Goal: Check status

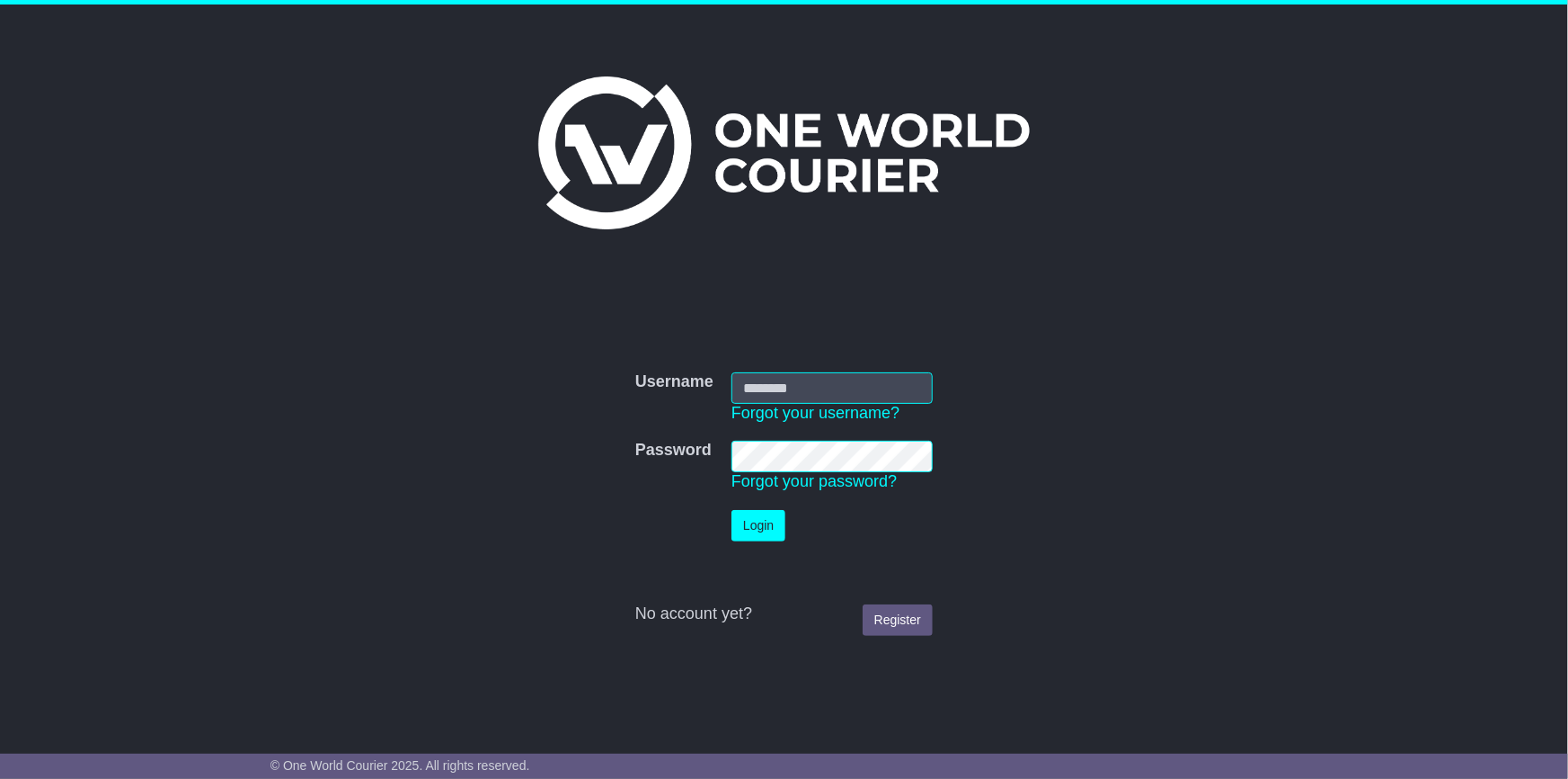
type input "**********"
click at [772, 527] on button "Login" at bounding box center [758, 526] width 54 height 32
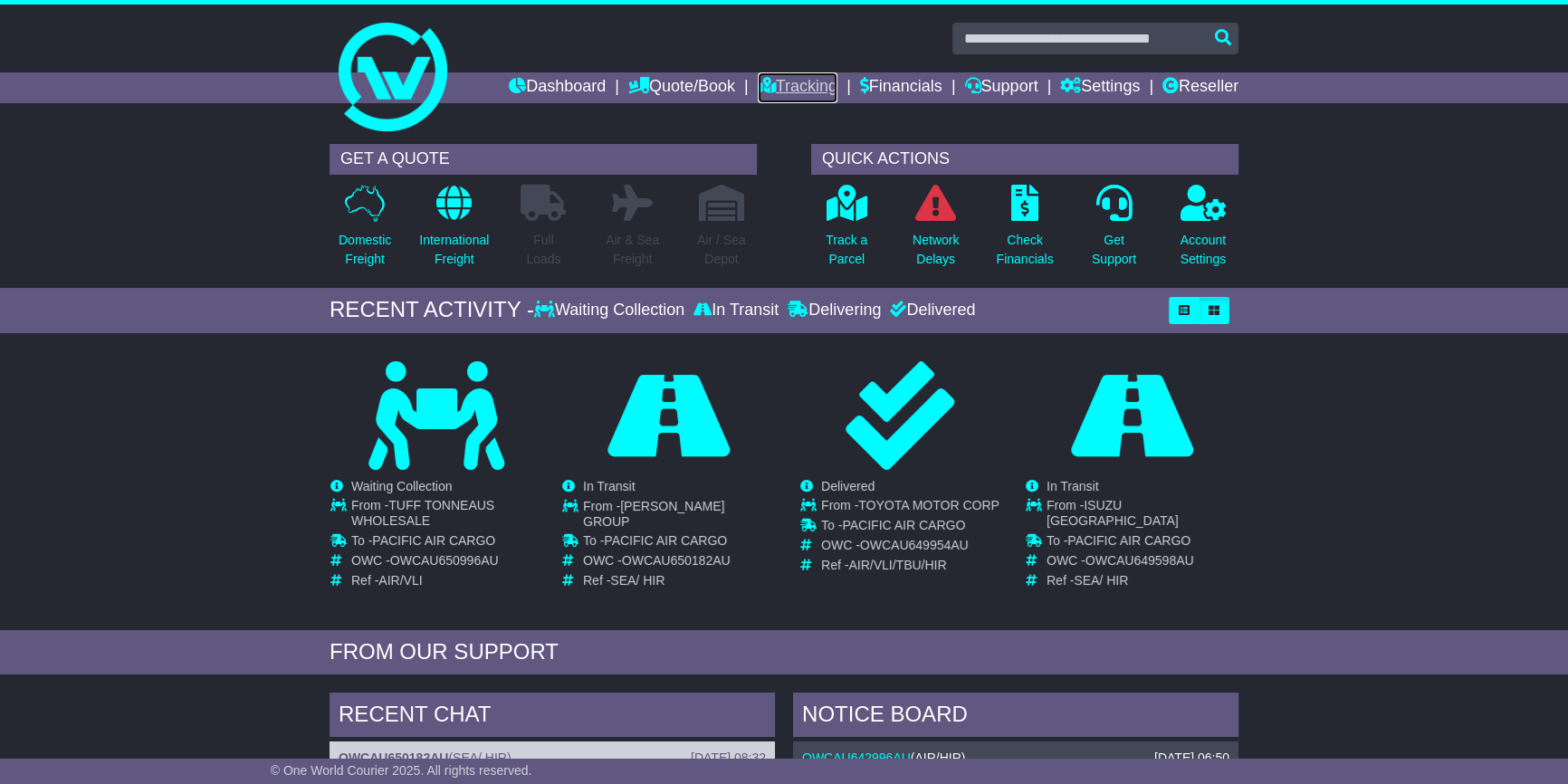
click at [781, 79] on link "Tracking" at bounding box center [797, 88] width 80 height 31
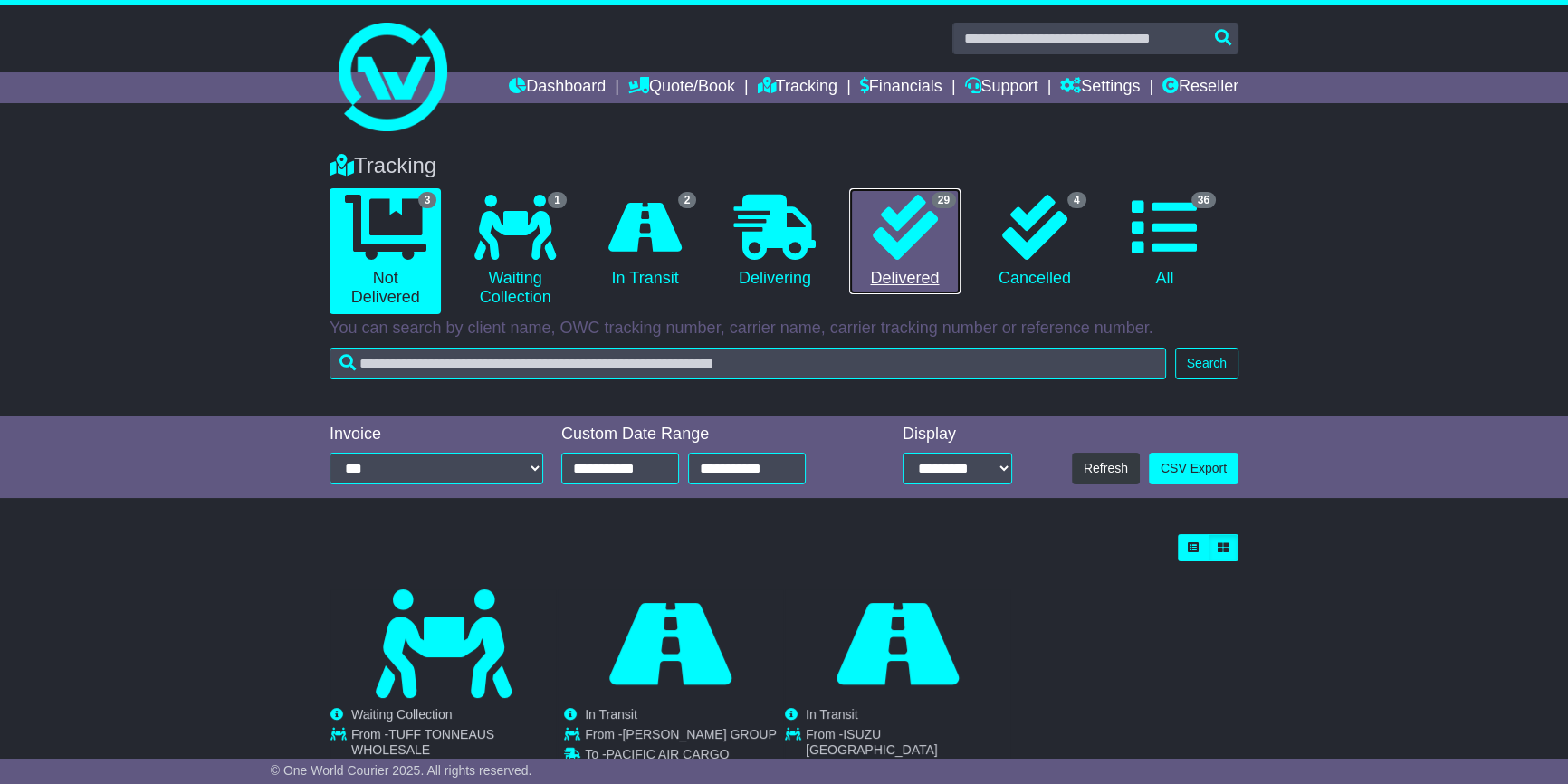
click at [895, 262] on link "29 Delivered" at bounding box center [905, 241] width 112 height 106
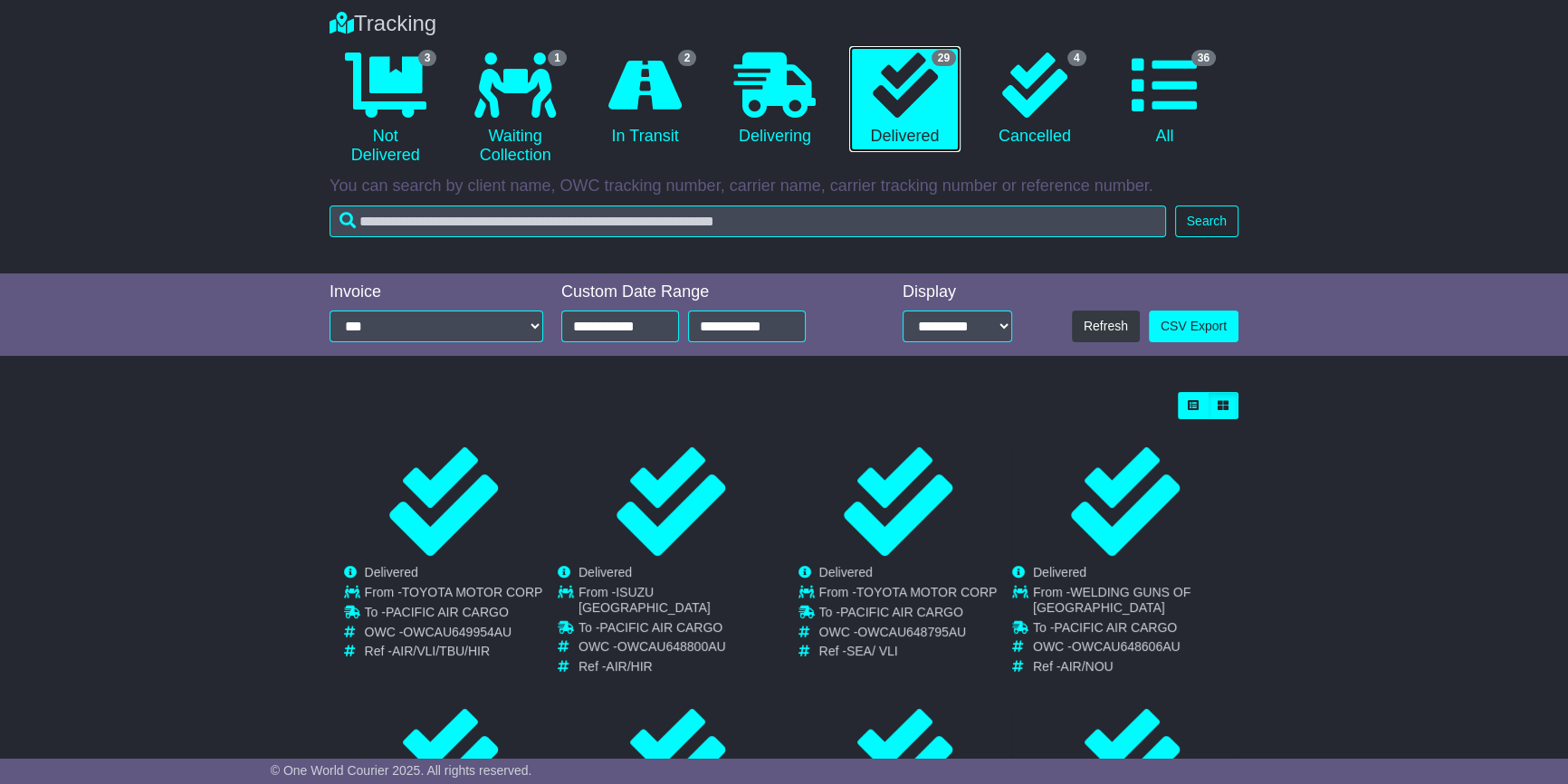
scroll to position [164, 0]
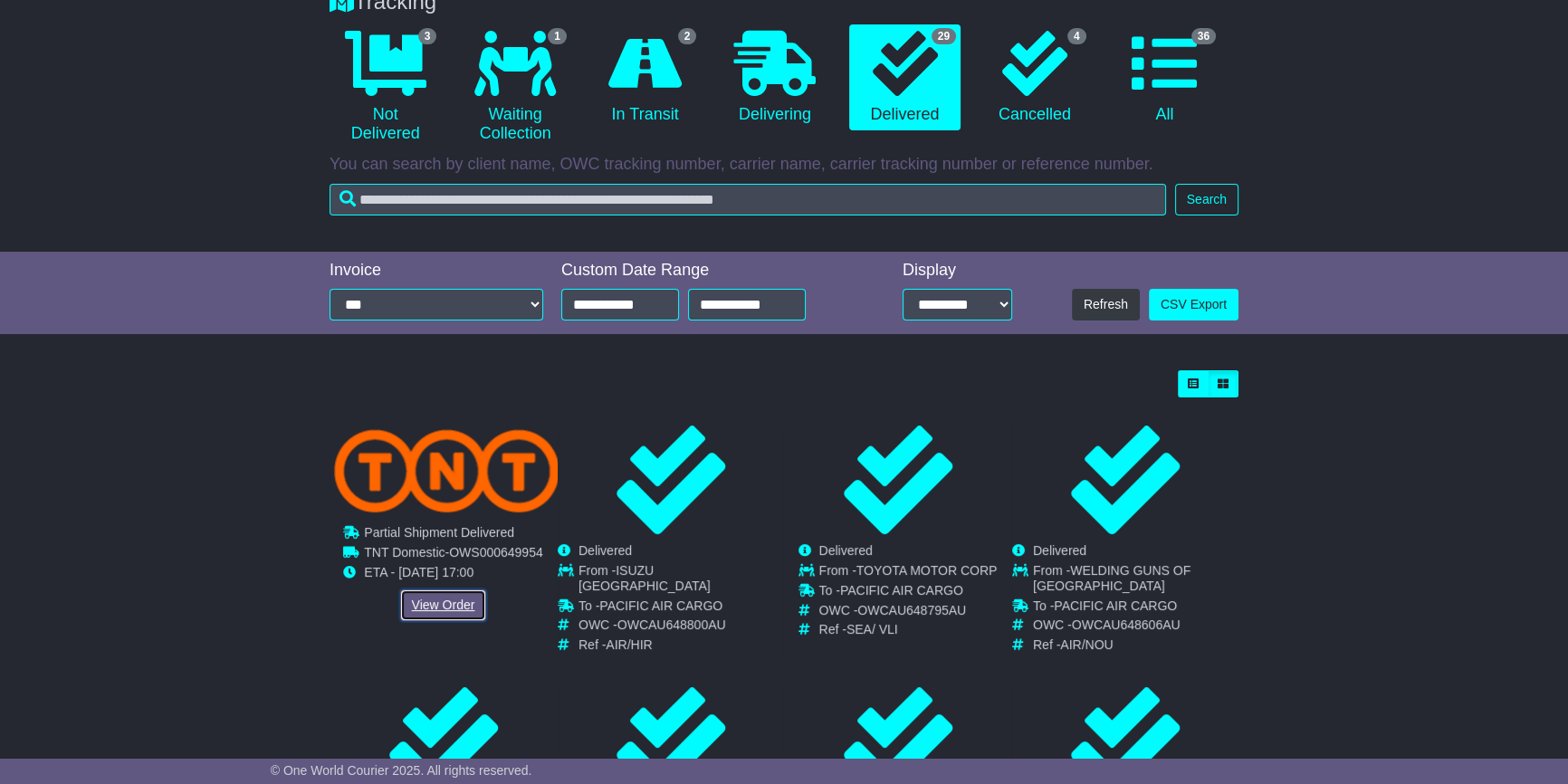
click at [447, 601] on link "View Order" at bounding box center [443, 605] width 87 height 32
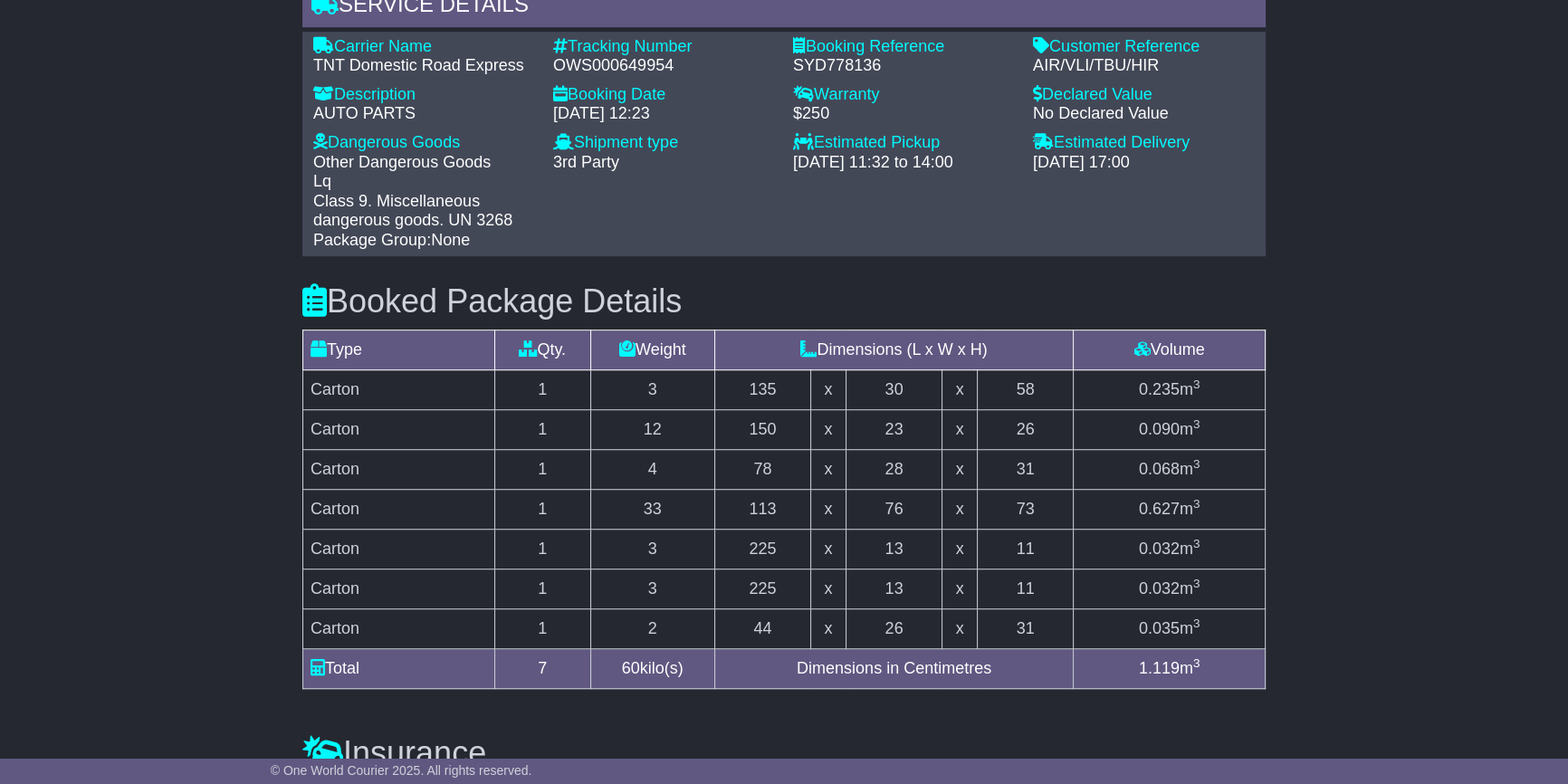
scroll to position [1870, 0]
